Goal: Obtain resource: Obtain resource

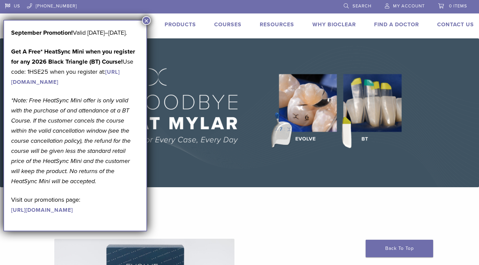
click at [231, 34] on div "US 1.855.712.5327 Search My Account 0 items Cart No products in the cart. Back …" at bounding box center [239, 19] width 479 height 38
click at [147, 20] on button "×" at bounding box center [146, 20] width 9 height 9
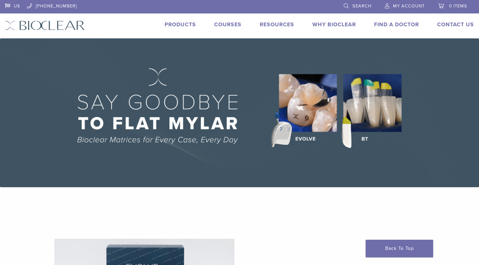
click at [231, 26] on link "Courses" at bounding box center [227, 24] width 27 height 7
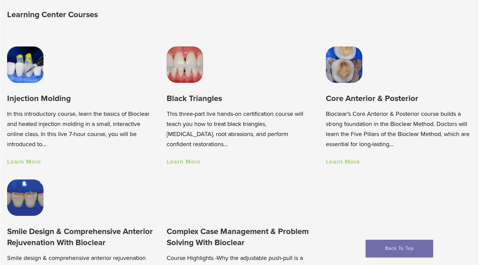
scroll to position [452, 0]
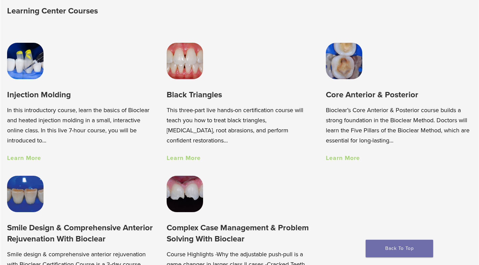
click at [38, 96] on h3 "Injection Molding" at bounding box center [80, 94] width 146 height 11
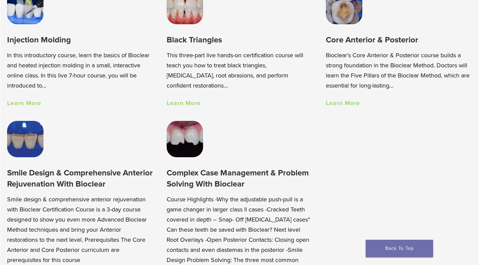
scroll to position [523, 0]
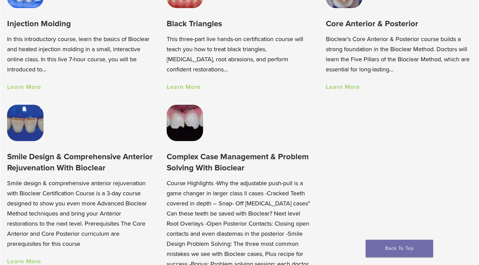
click at [184, 88] on link "Learn More" at bounding box center [183, 86] width 34 height 7
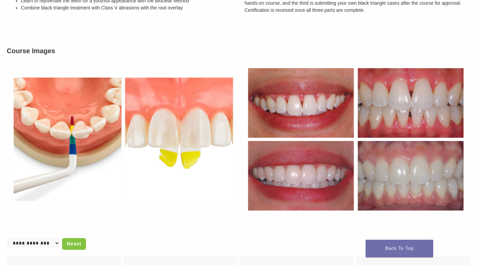
scroll to position [224, 0]
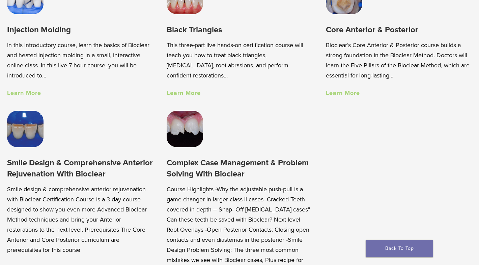
scroll to position [573, 0]
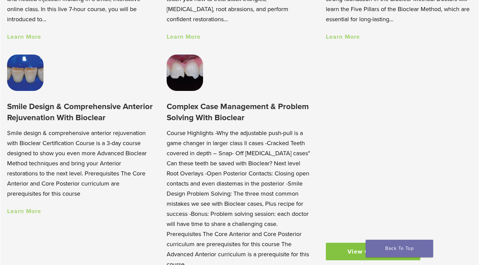
click at [30, 213] on link "Learn More" at bounding box center [24, 211] width 34 height 7
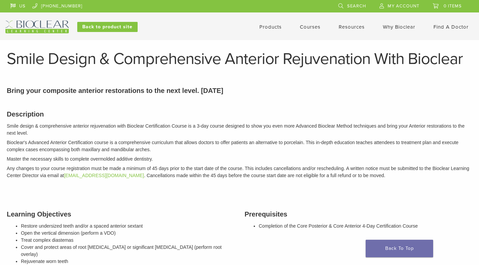
scroll to position [254, 0]
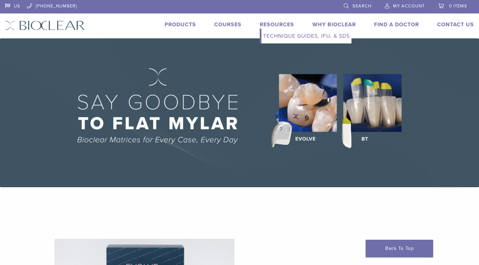
click at [281, 22] on link "Resources" at bounding box center [276, 24] width 34 height 7
click at [278, 37] on link "Technique Guides, IFU, & SDS" at bounding box center [306, 36] width 90 height 15
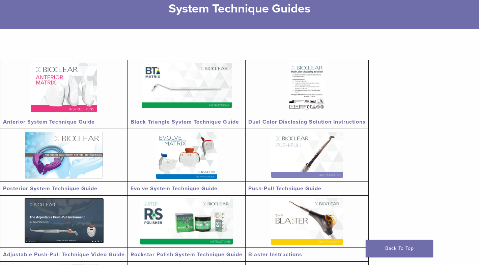
scroll to position [93, 0]
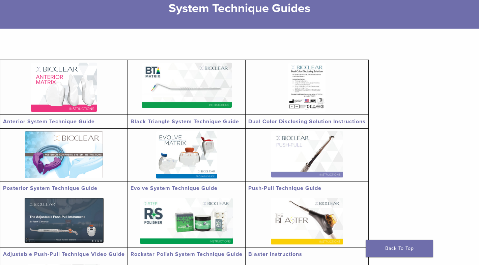
click at [161, 122] on link "Black Triangle System Technique Guide" at bounding box center [184, 121] width 109 height 7
